Goal: Task Accomplishment & Management: Complete application form

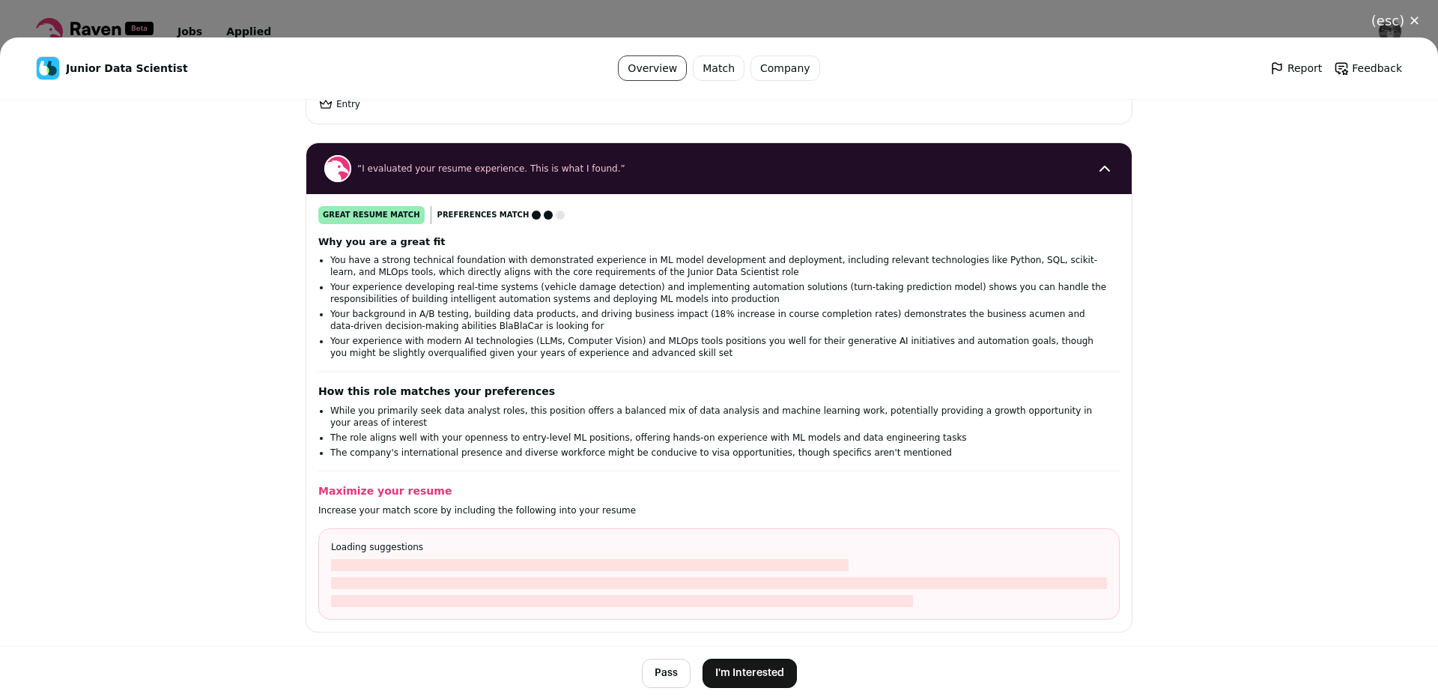
scroll to position [169, 0]
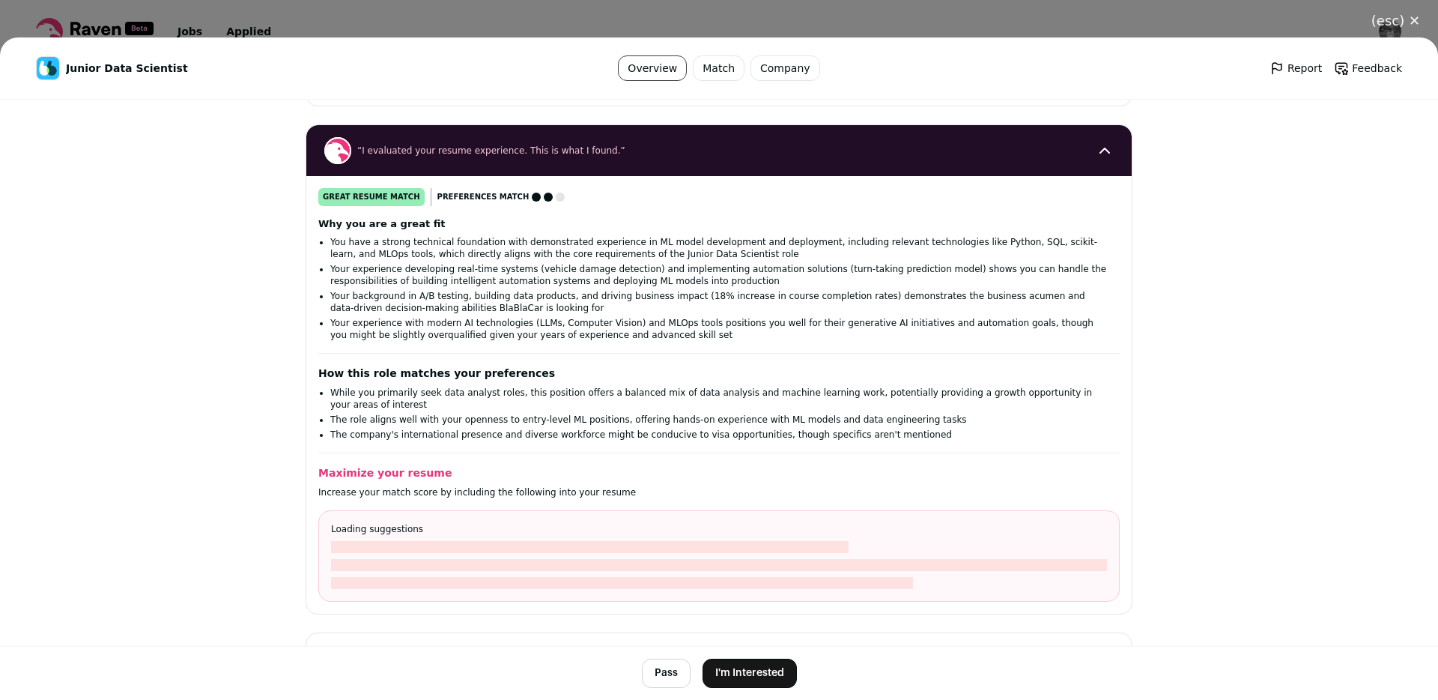
click at [753, 676] on button "I'm Interested" at bounding box center [750, 673] width 94 height 29
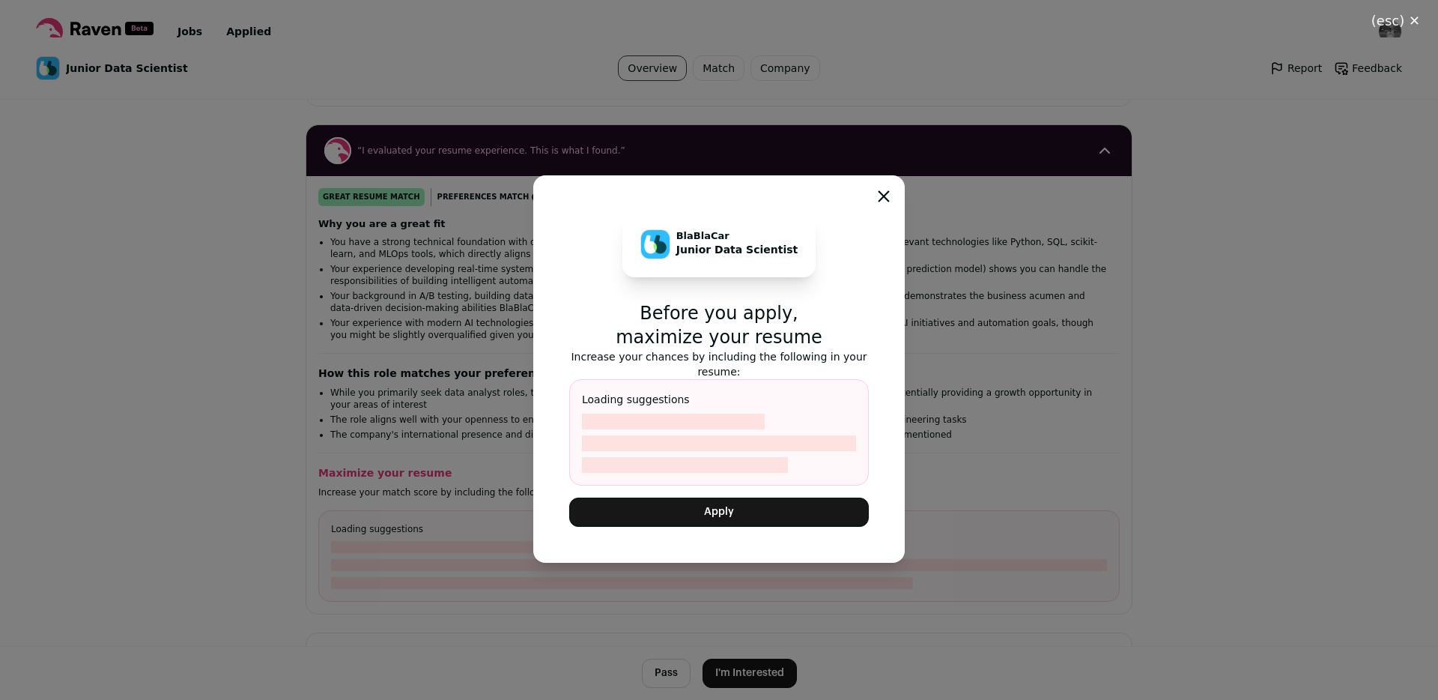
click at [719, 508] on button "Apply" at bounding box center [719, 511] width 300 height 29
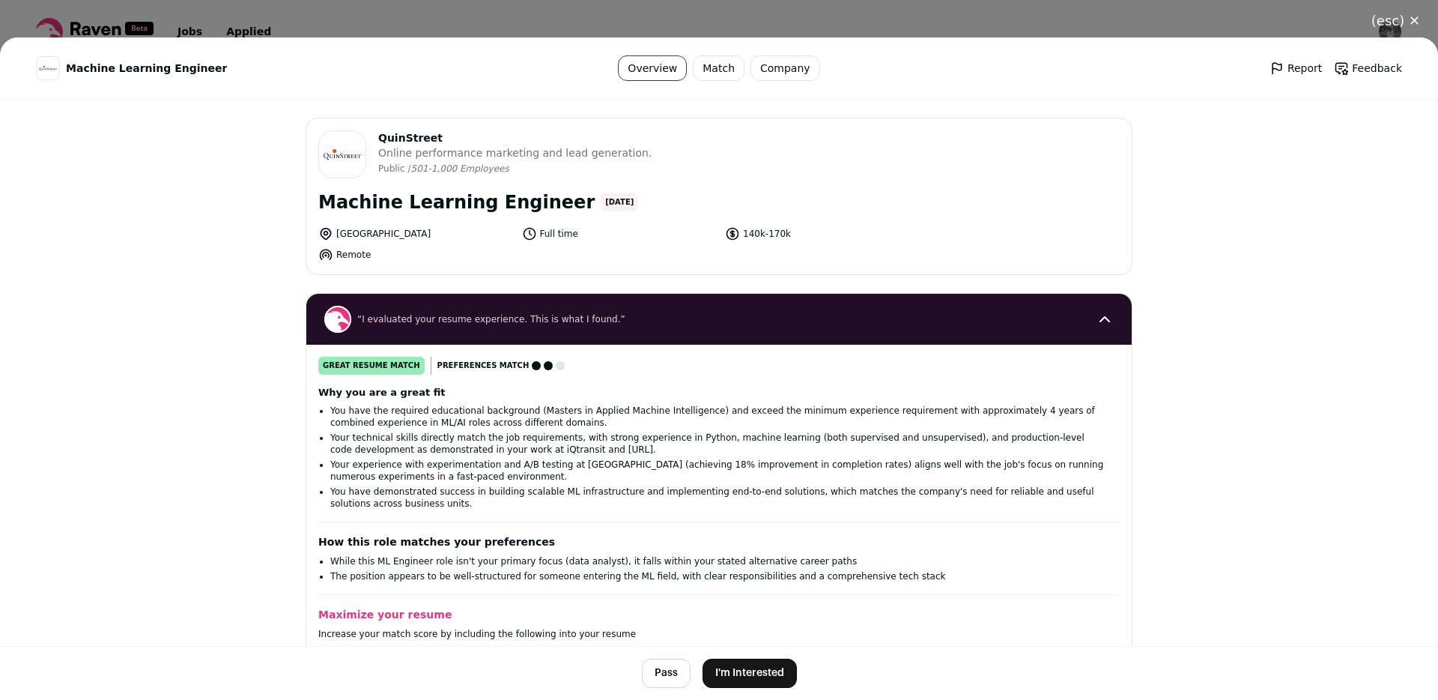
click at [1417, 21] on button "(esc) ✕" at bounding box center [1396, 20] width 85 height 33
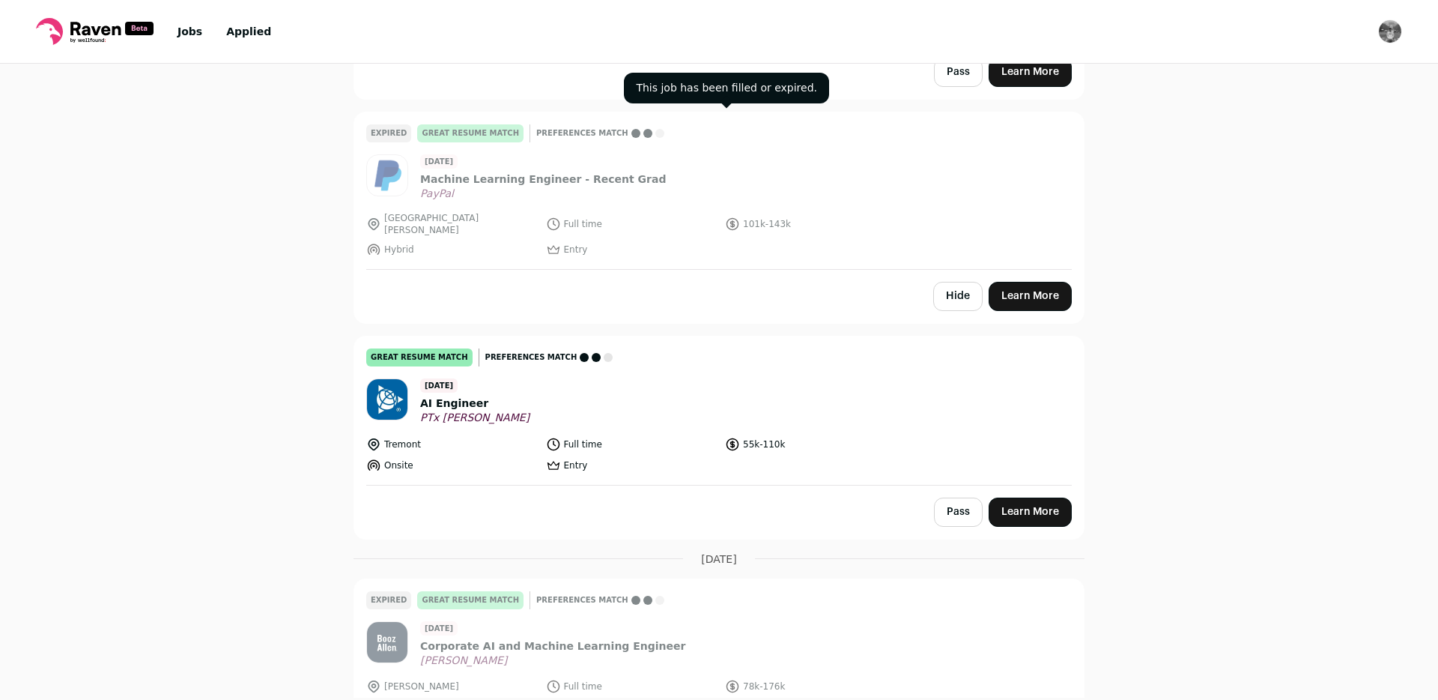
scroll to position [1670, 0]
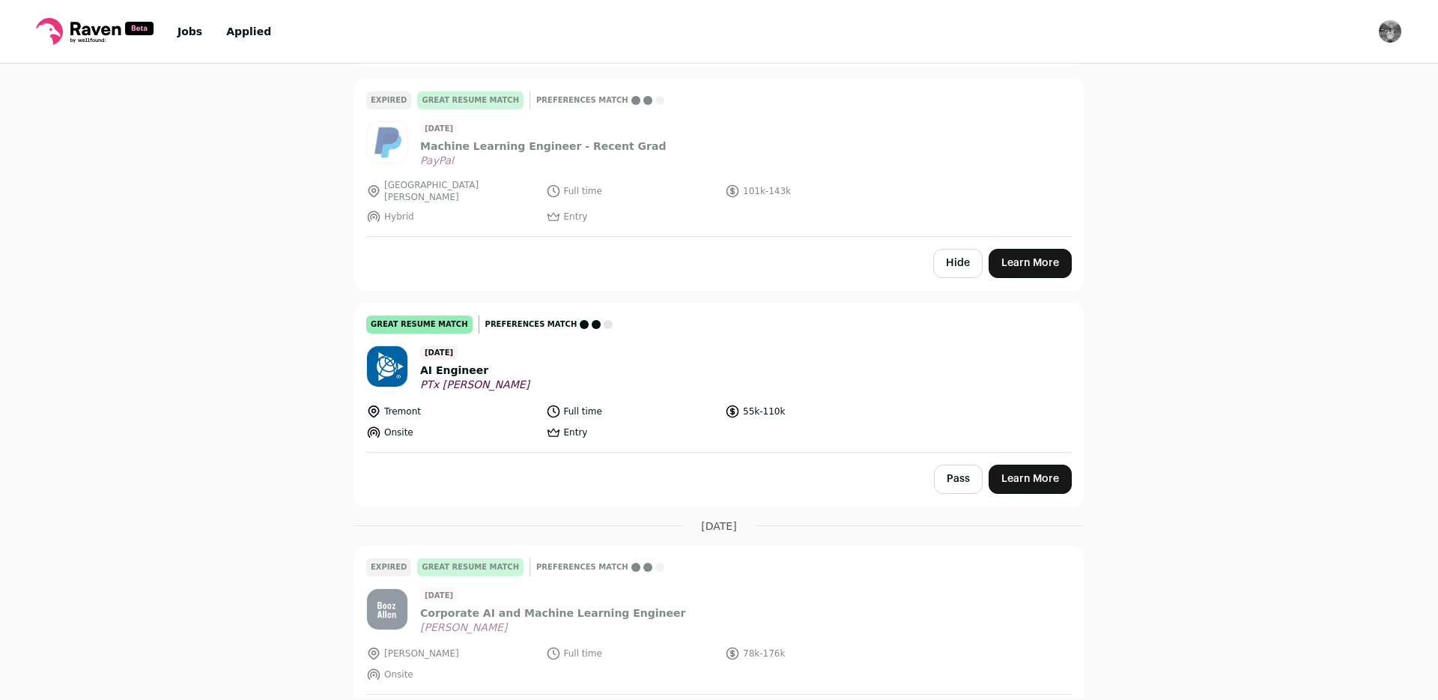
click at [566, 377] on header "[DATE] AI Engineer PTx [PERSON_NAME]" at bounding box center [719, 368] width 706 height 46
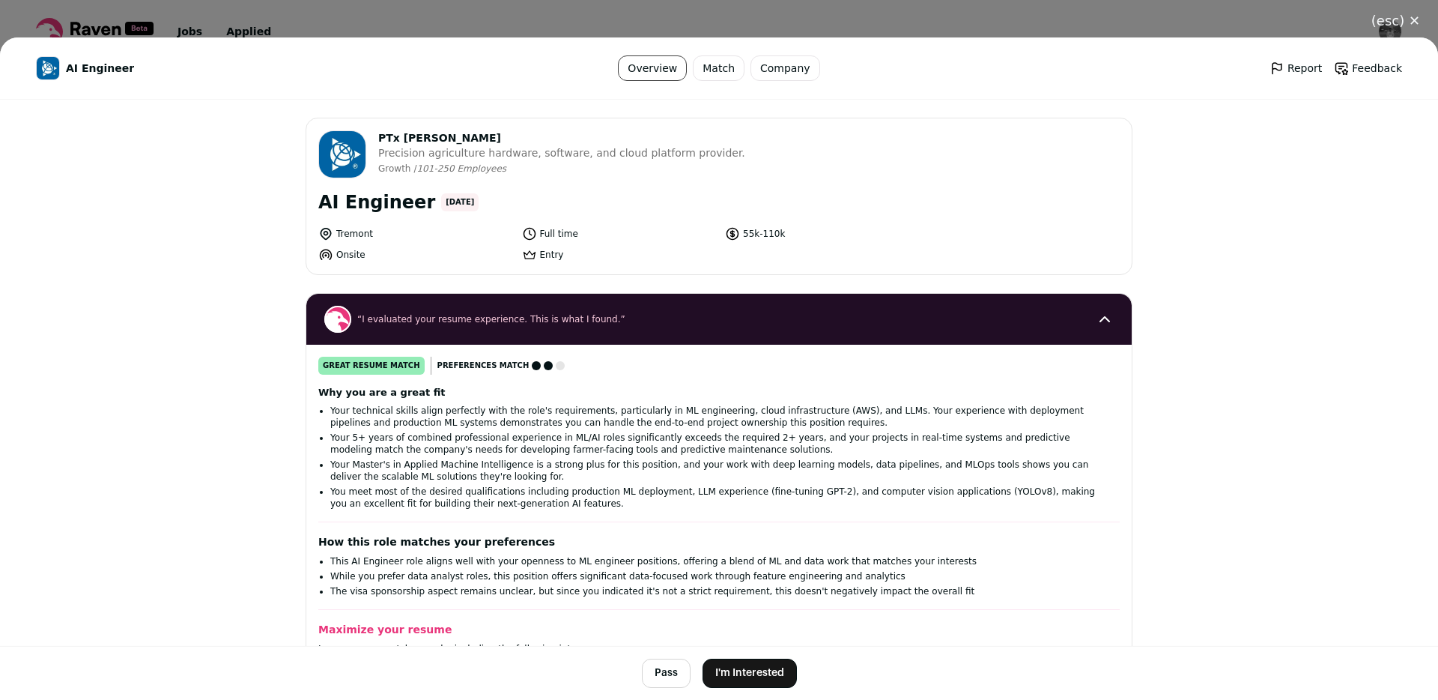
click at [745, 670] on button "I'm Interested" at bounding box center [750, 673] width 94 height 29
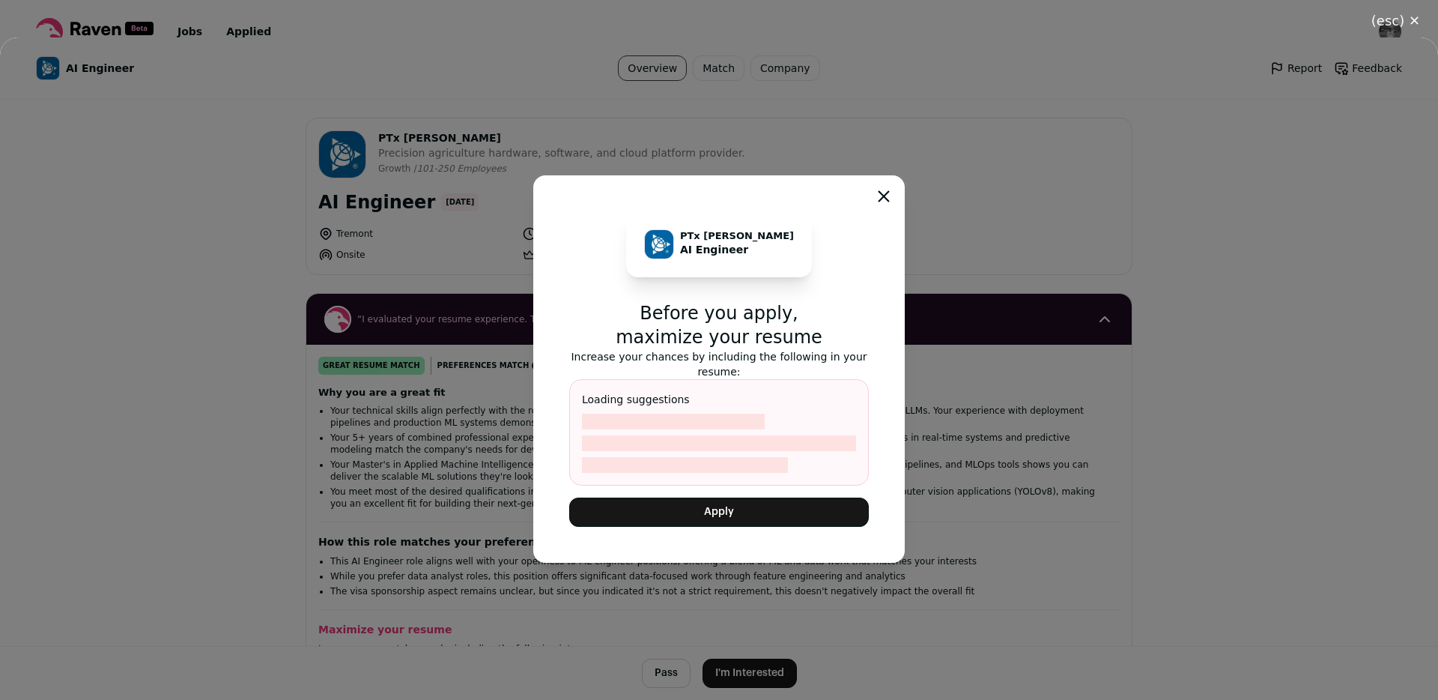
click at [722, 512] on button "Apply" at bounding box center [719, 511] width 300 height 29
